Goal: Task Accomplishment & Management: Manage account settings

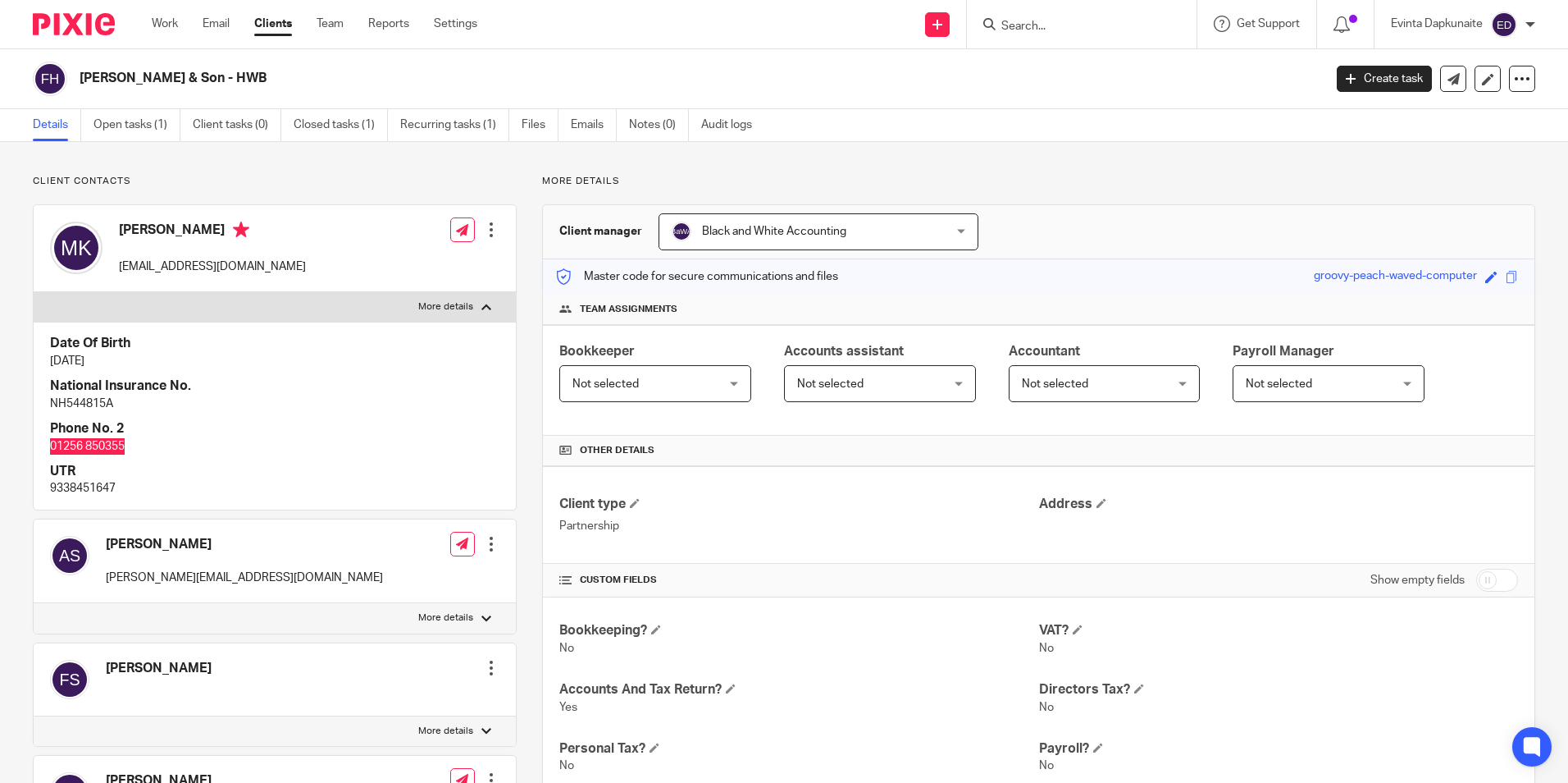
scroll to position [82, 0]
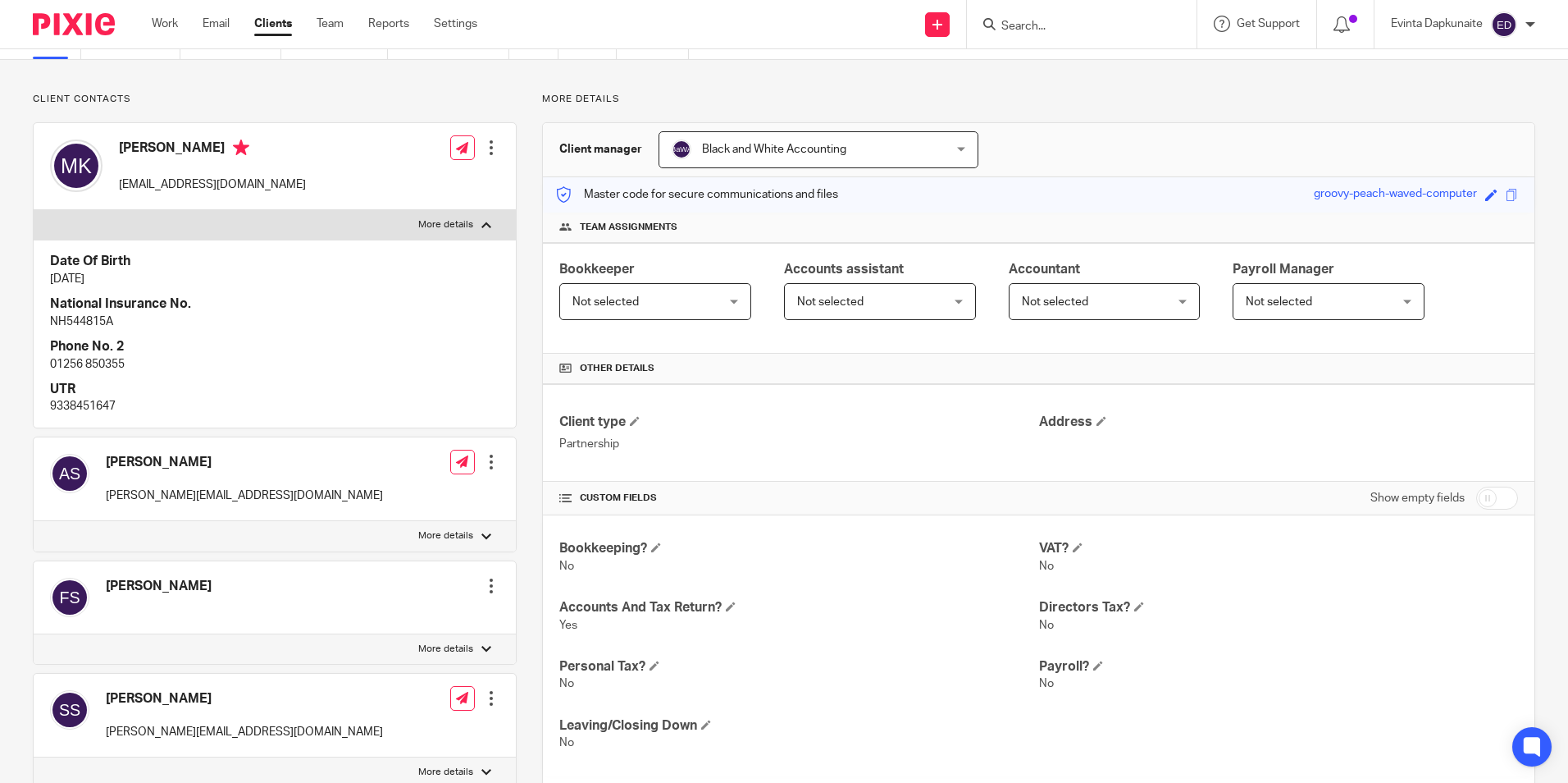
click at [294, 108] on div "Client contacts Andrew Soper soper.plumbers@googlemail.com Edit contact Create …" at bounding box center [275, 478] width 484 height 769
click at [334, 29] on link "Team" at bounding box center [330, 24] width 27 height 16
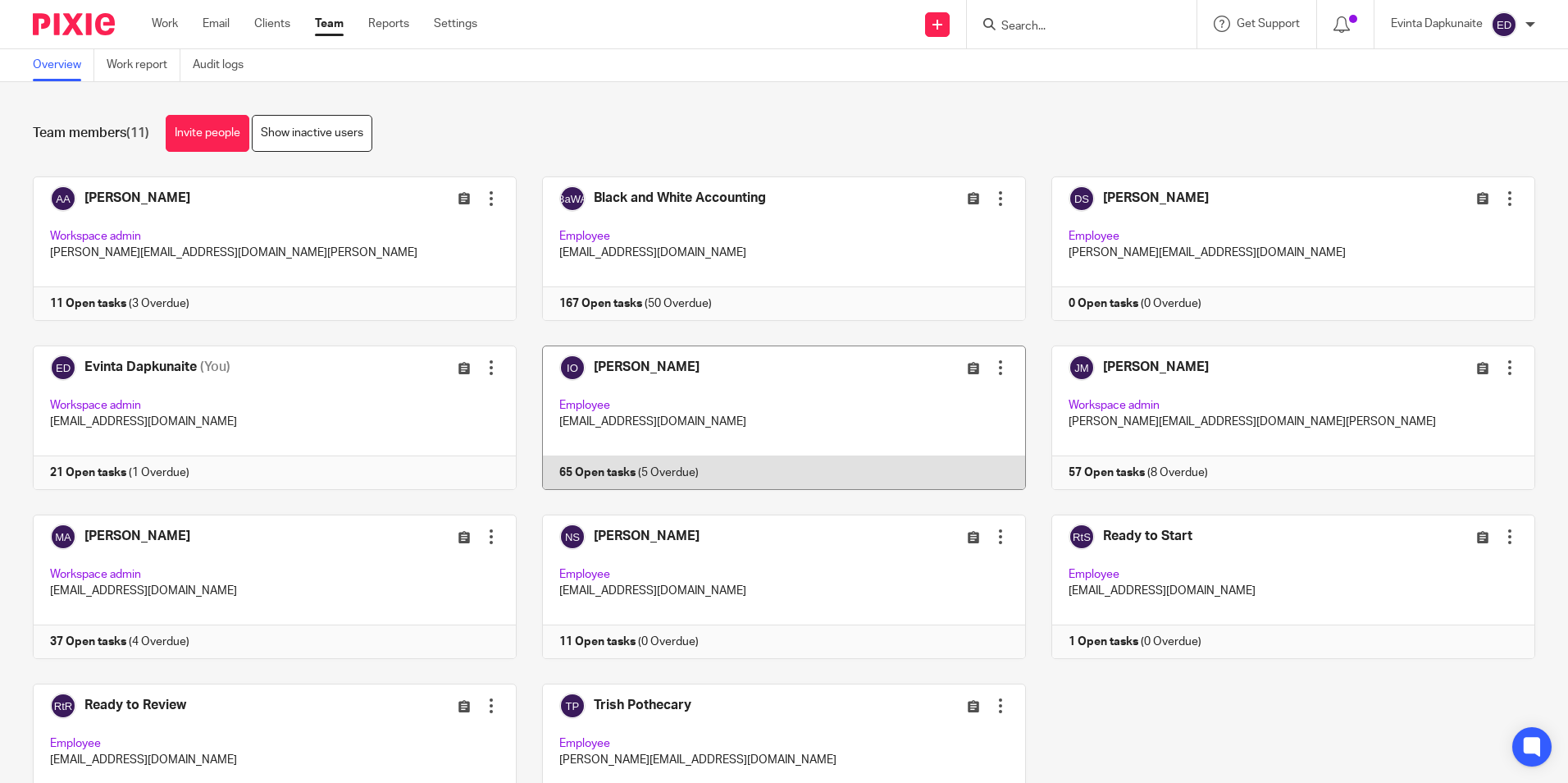
click at [642, 456] on link at bounding box center [771, 417] width 509 height 144
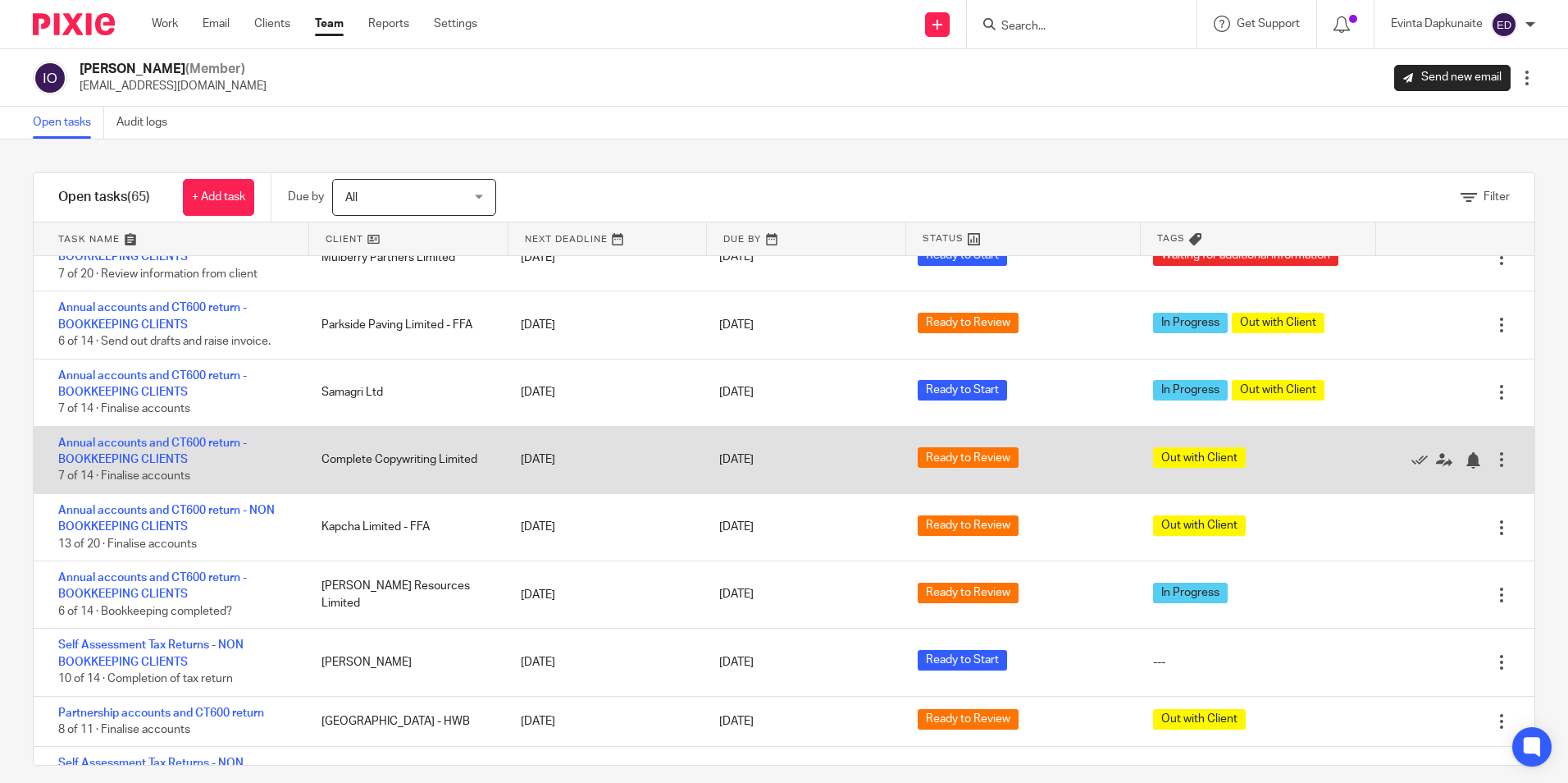
scroll to position [492, 0]
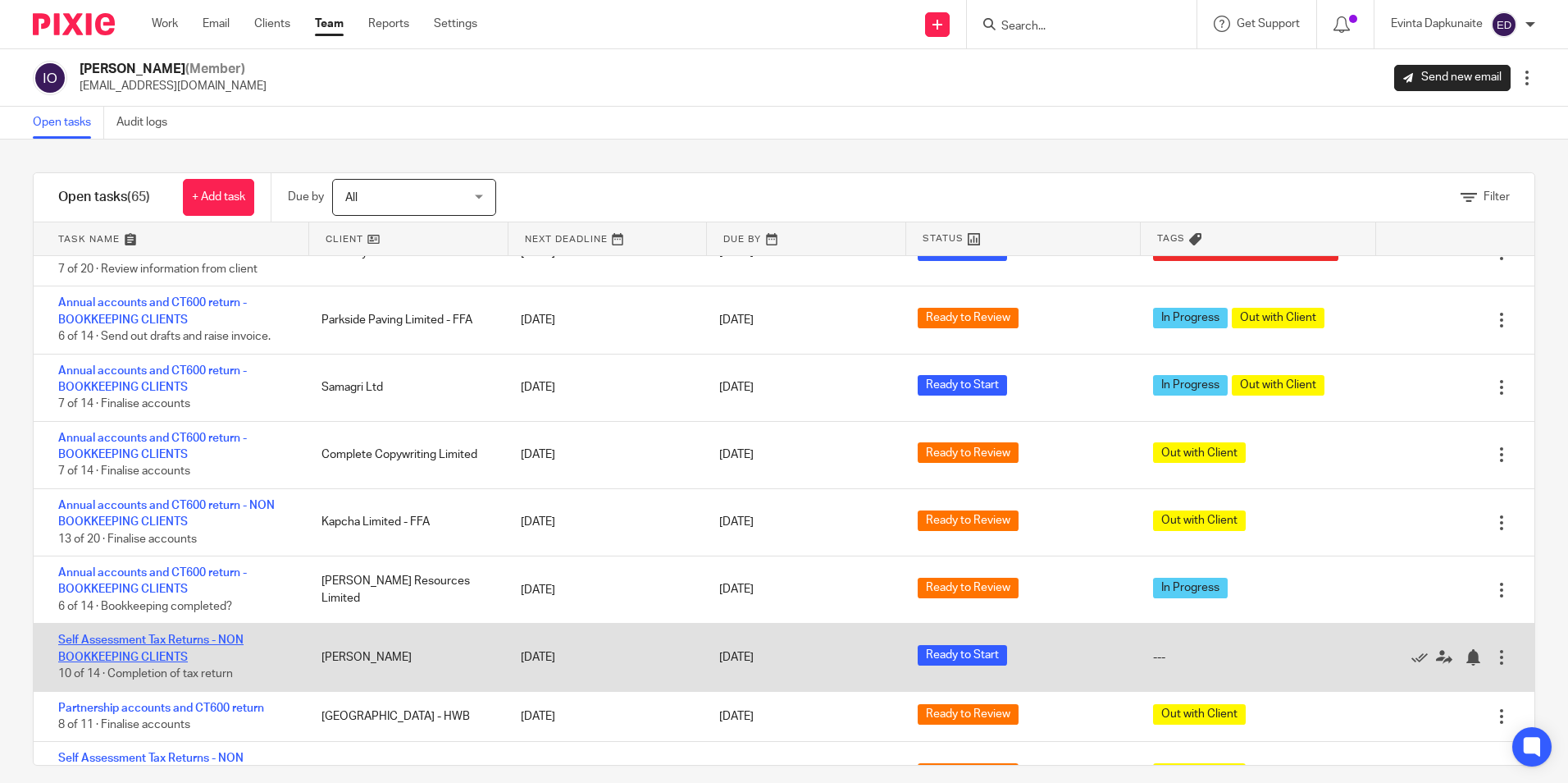
click at [181, 636] on link "Self Assessment Tax Returns - NON BOOKKEEPING CLIENTS" at bounding box center [151, 648] width 185 height 28
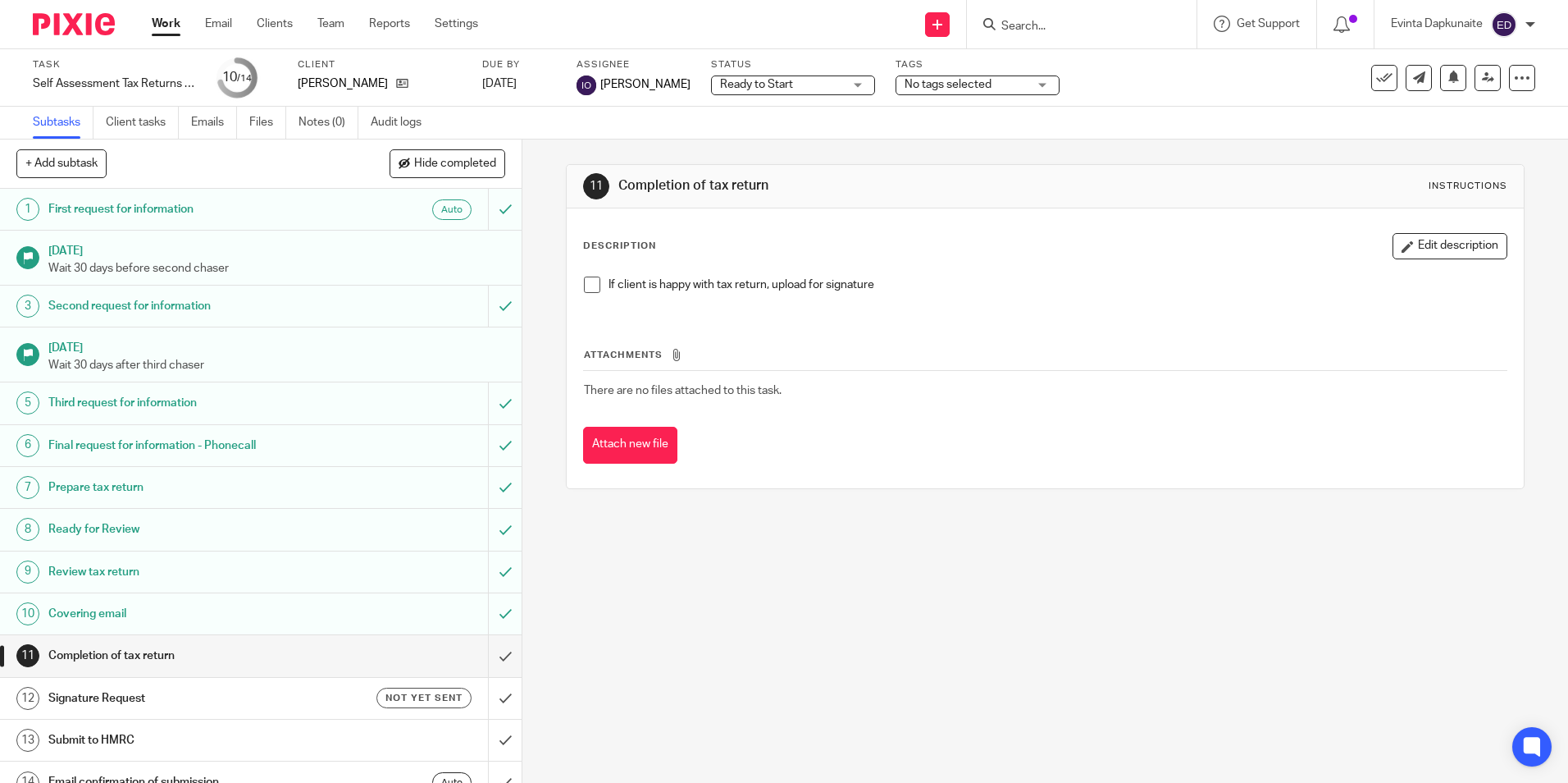
click at [769, 94] on div "Ready to Start Ready to Start" at bounding box center [793, 86] width 164 height 20
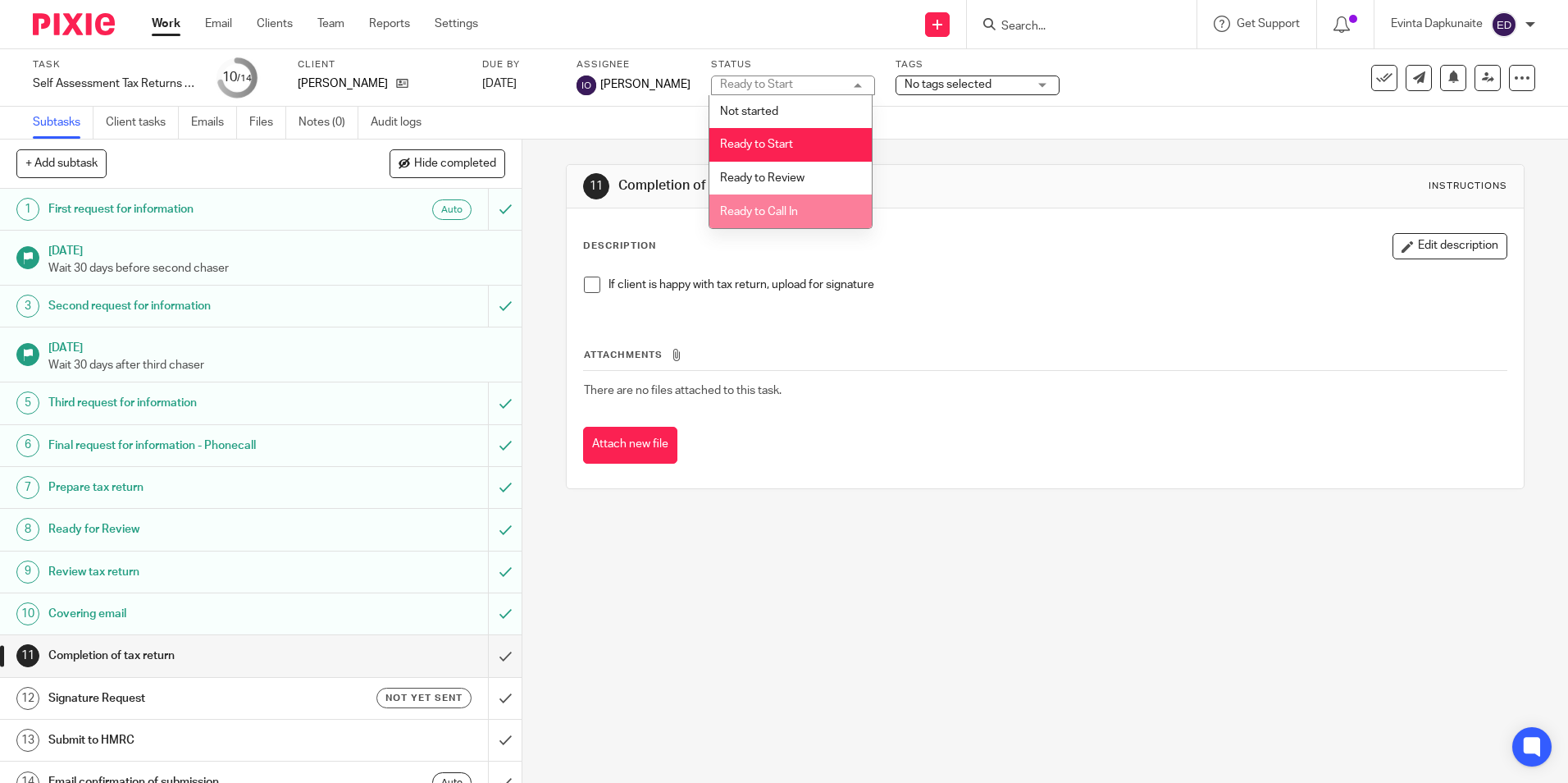
click at [789, 179] on span "Ready to Review" at bounding box center [762, 178] width 85 height 12
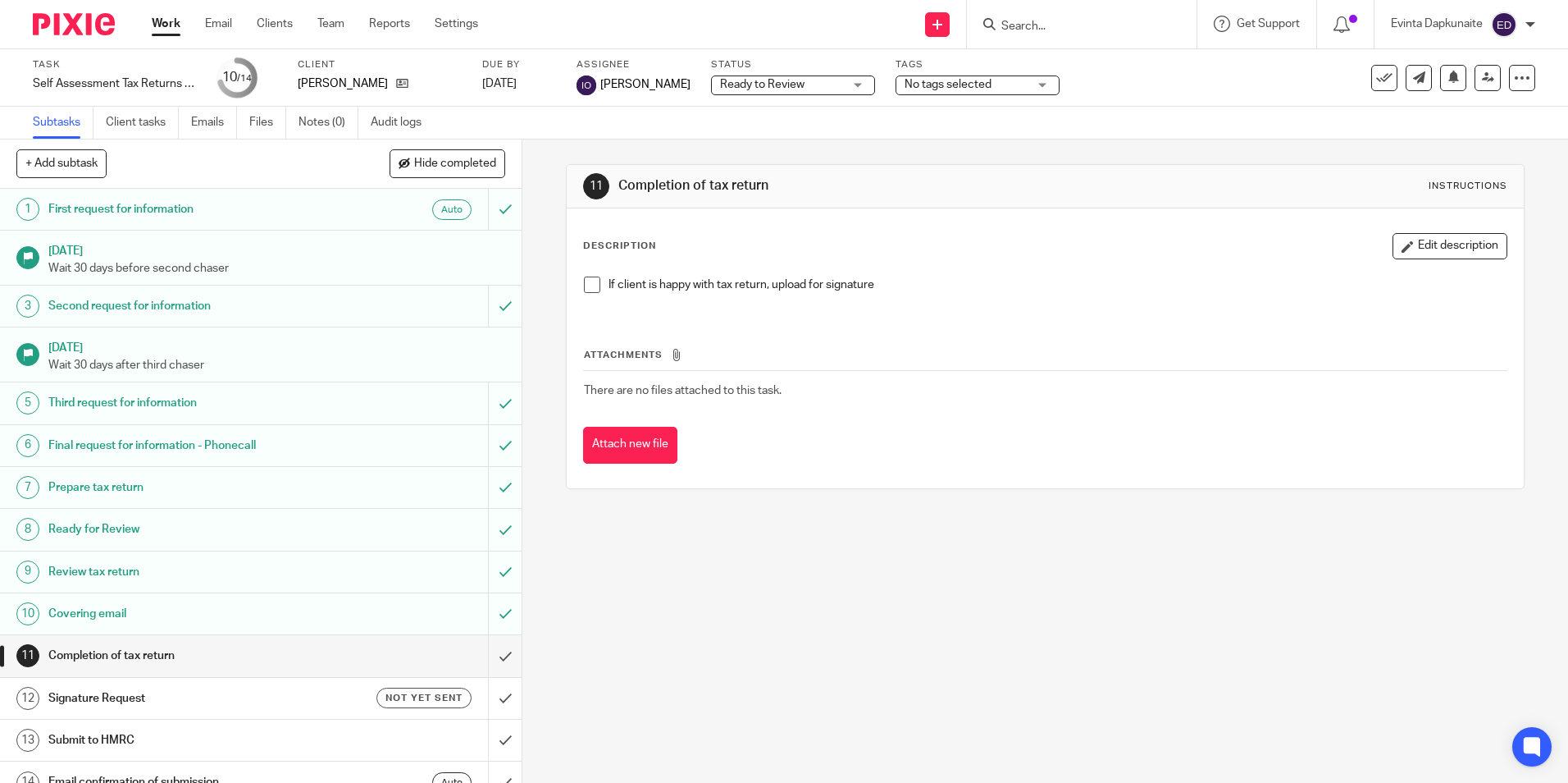
click at [938, 91] on span "No tags selected" at bounding box center [965, 85] width 123 height 17
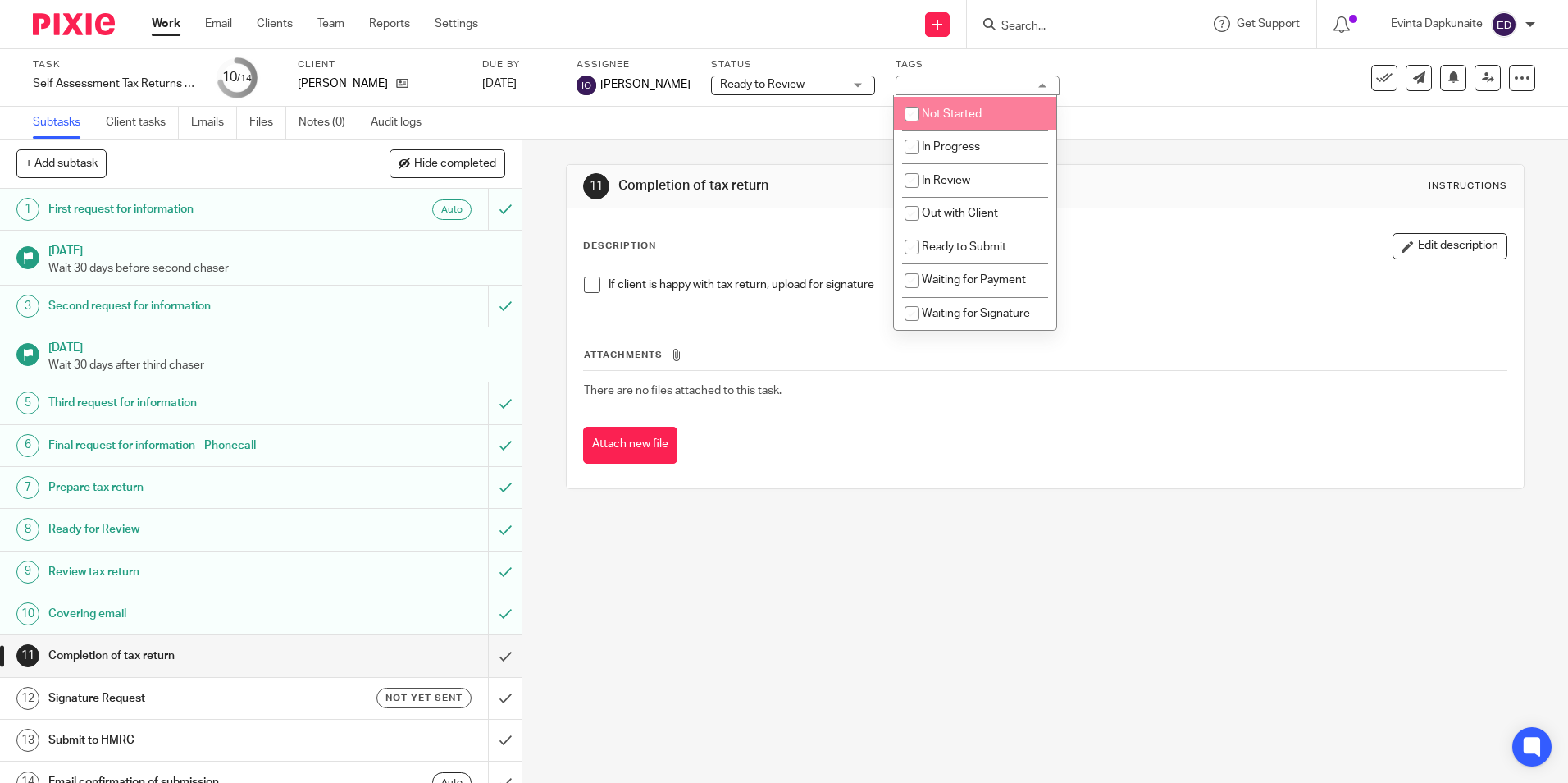
scroll to position [82, 0]
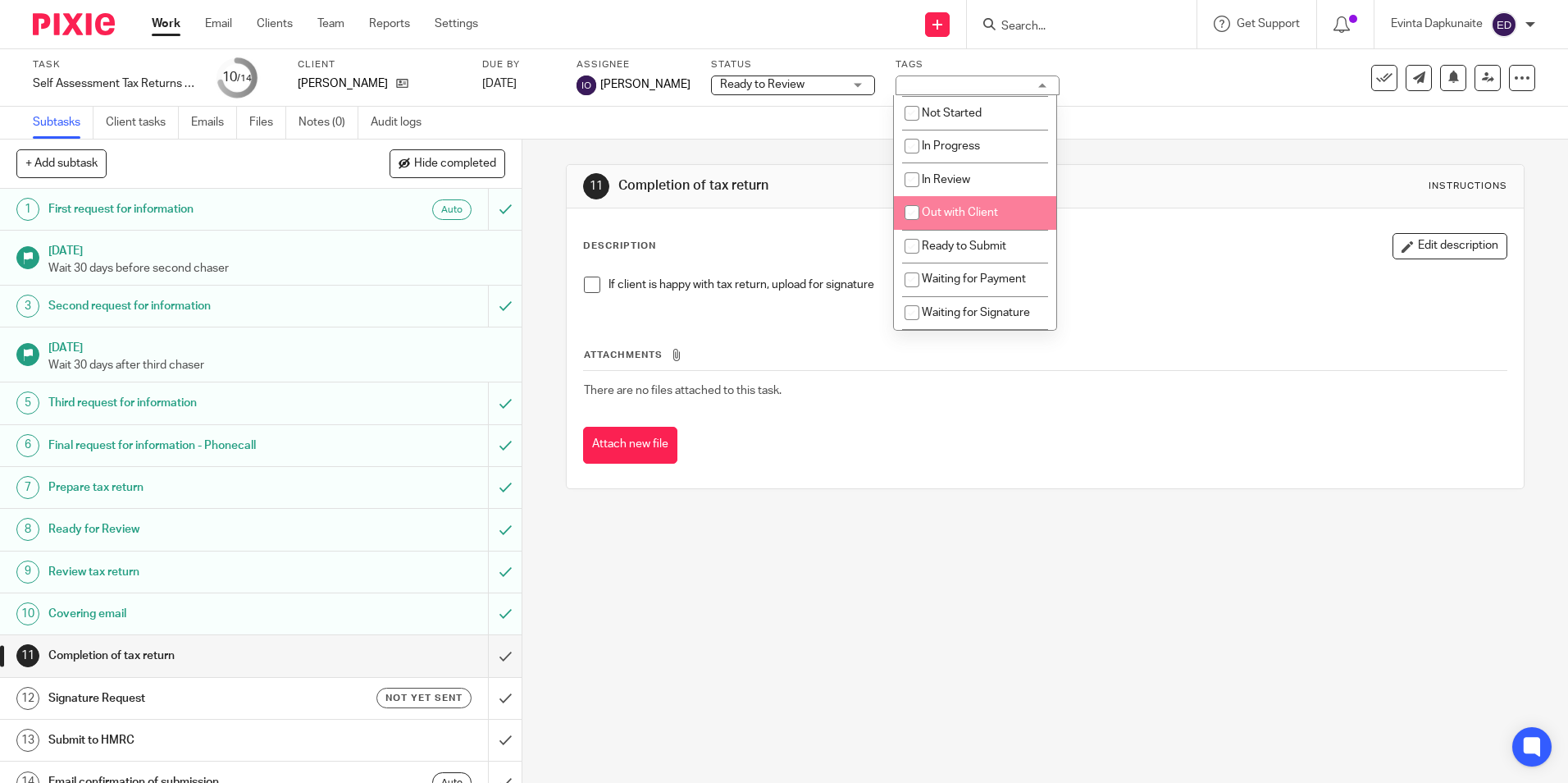
click at [993, 207] on span "Out with Client" at bounding box center [960, 212] width 77 height 12
checkbox input "true"
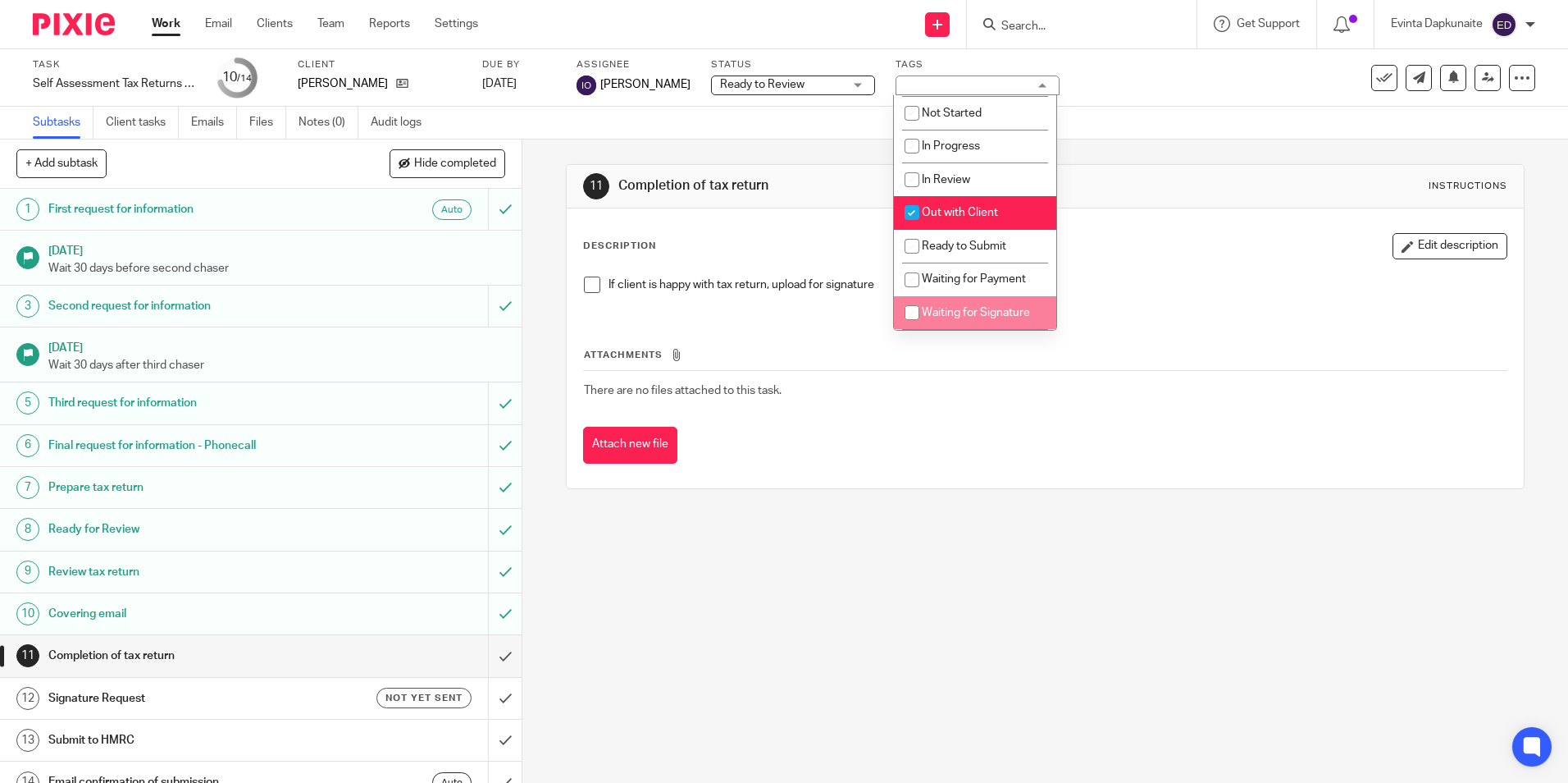
click at [866, 514] on div "11 Completion of tax return Instructions Description Edit description If client…" at bounding box center [1045, 460] width 1045 height 643
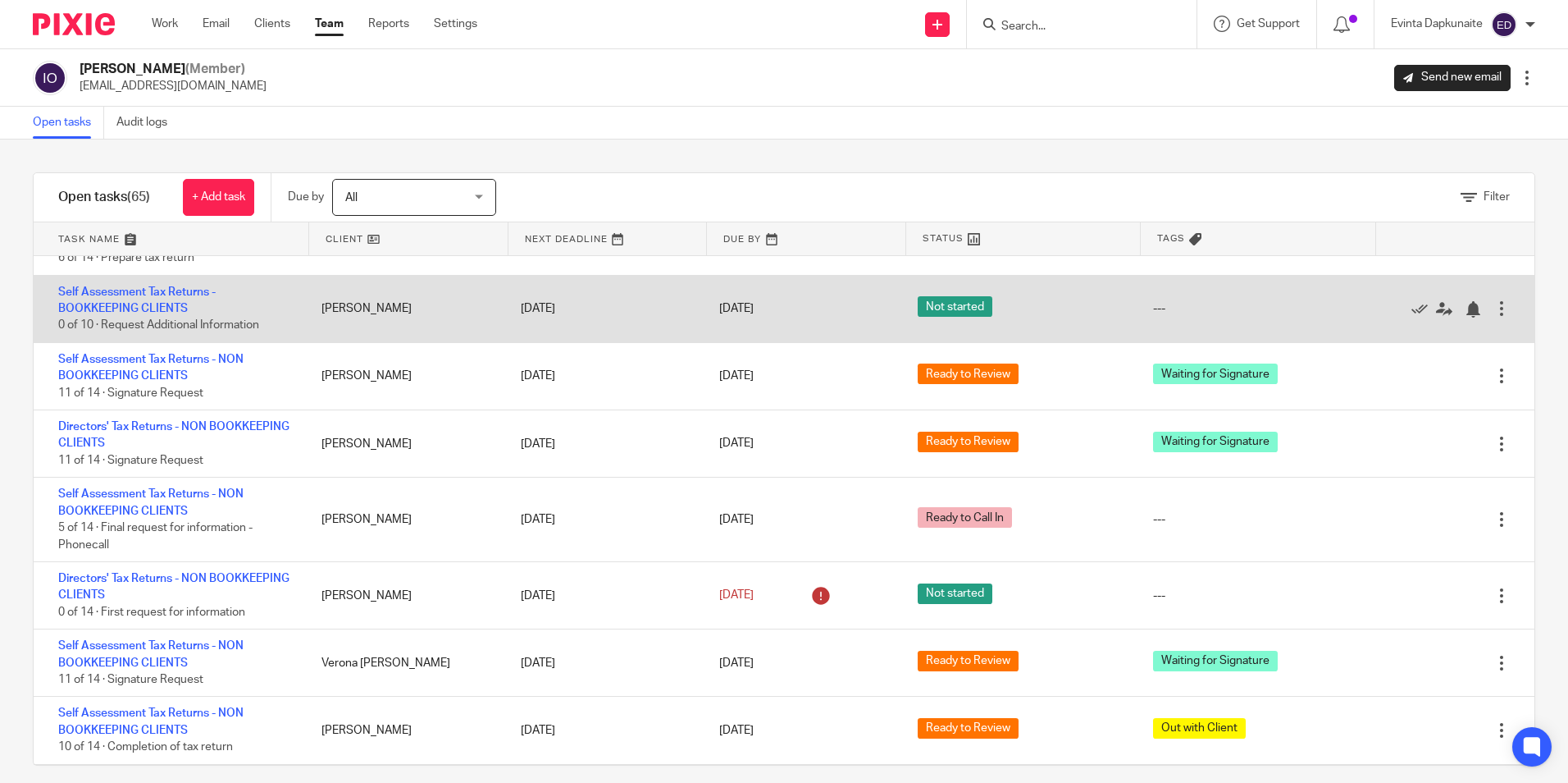
scroll to position [2083, 0]
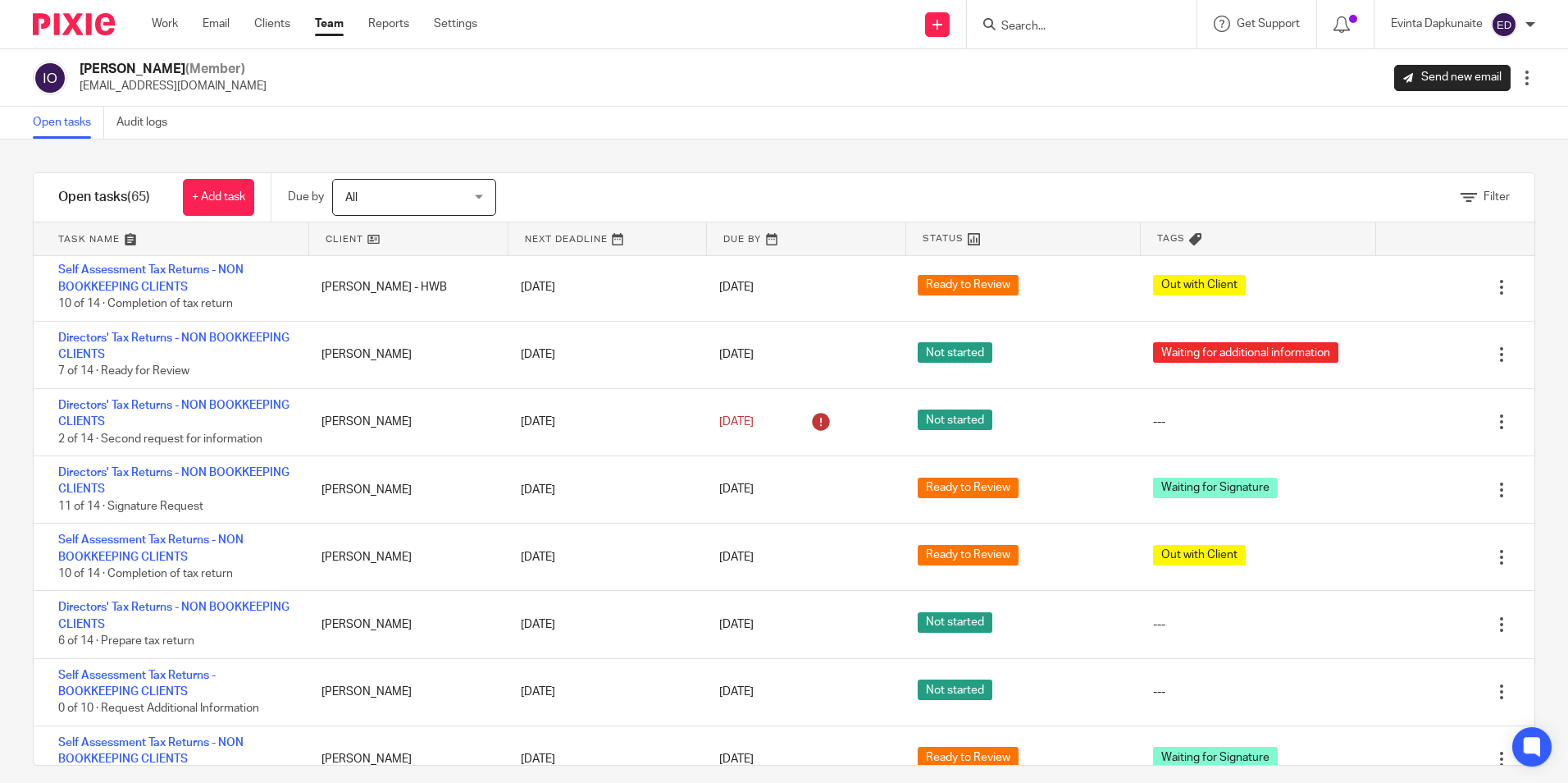
click at [341, 24] on link "Team" at bounding box center [329, 24] width 29 height 16
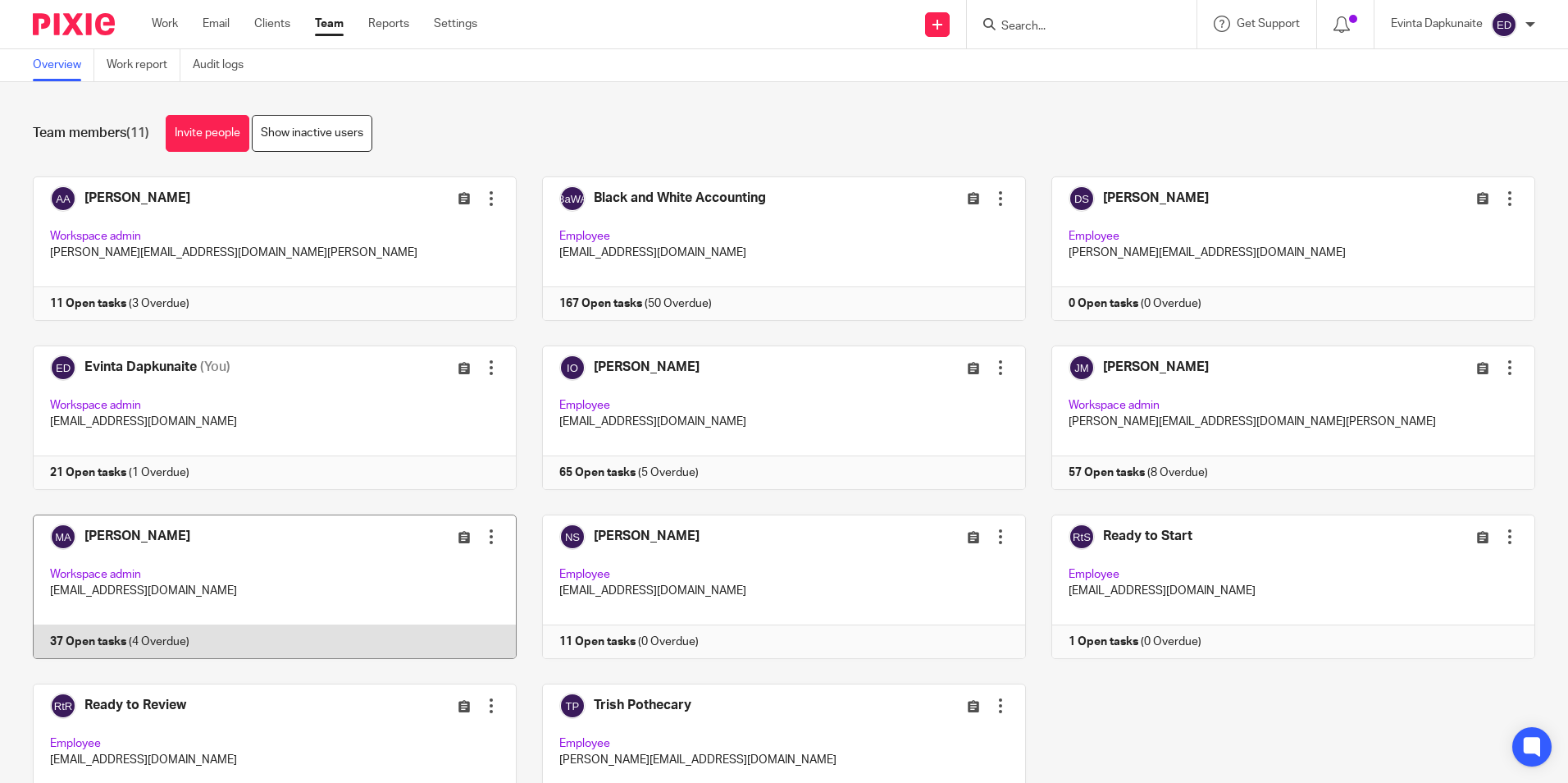
click at [313, 540] on link at bounding box center [262, 586] width 509 height 144
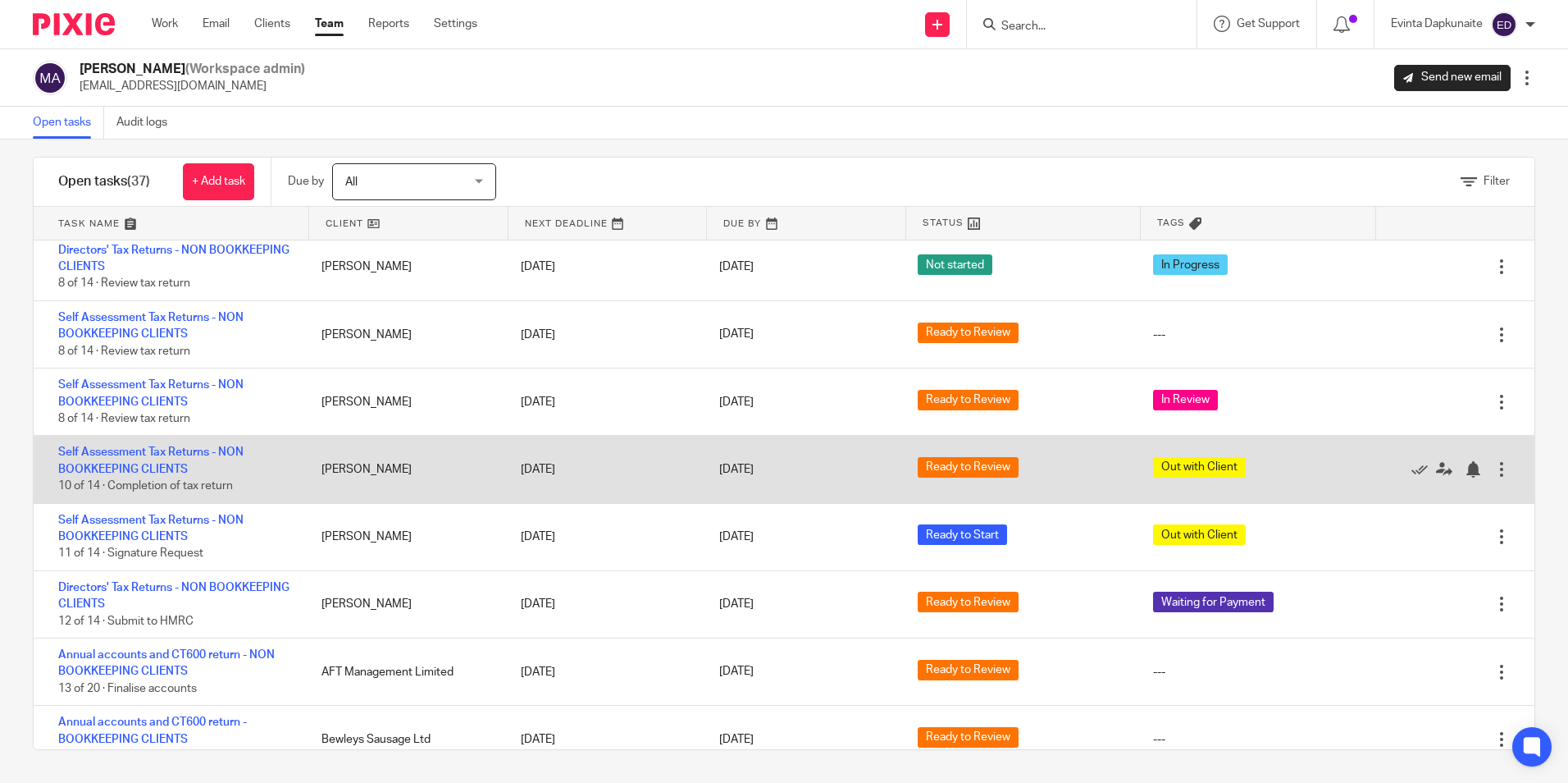
scroll to position [1788, 0]
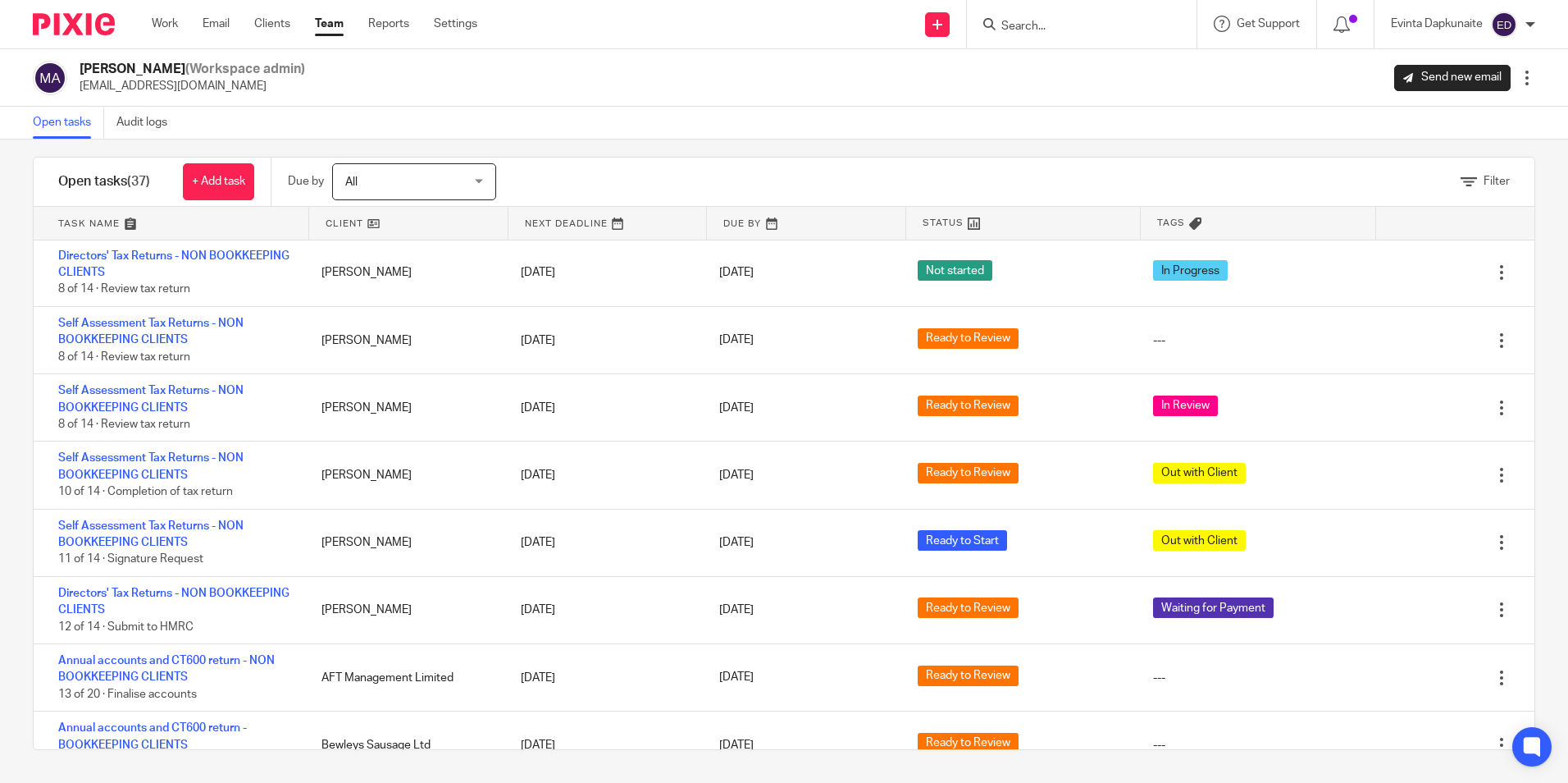
click at [662, 78] on div "[PERSON_NAME] (Workspace admin) [EMAIL_ADDRESS][DOMAIN_NAME] Send new email Edi…" at bounding box center [784, 78] width 1502 height 35
click at [277, 195] on div "Due by All All [DATE] [DATE] This week Next week This month Next month All all" at bounding box center [404, 181] width 266 height 49
click at [708, 116] on div "Open tasks Audit logs" at bounding box center [784, 124] width 1568 height 33
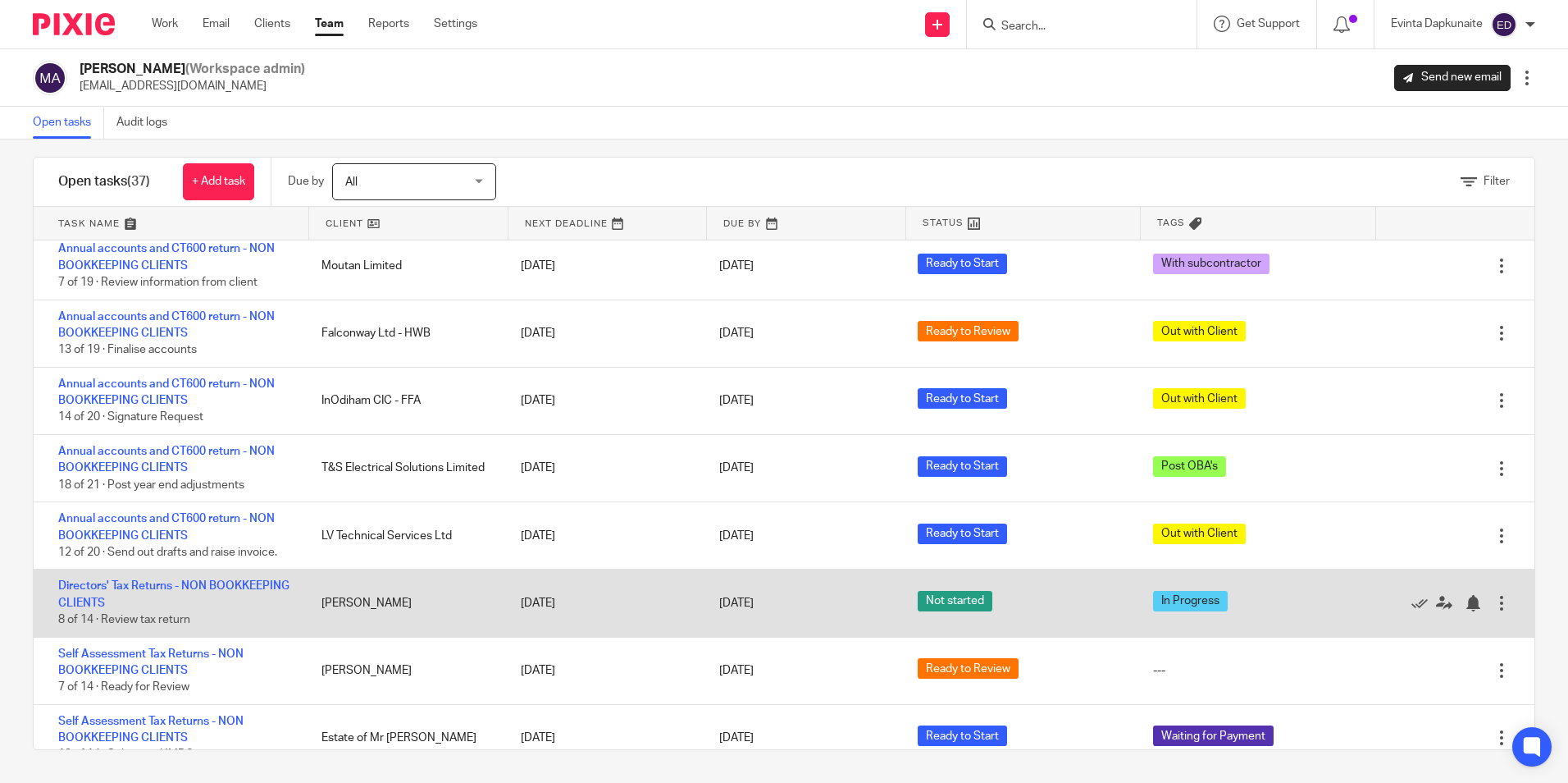
scroll to position [476, 0]
